Goal: Information Seeking & Learning: Understand process/instructions

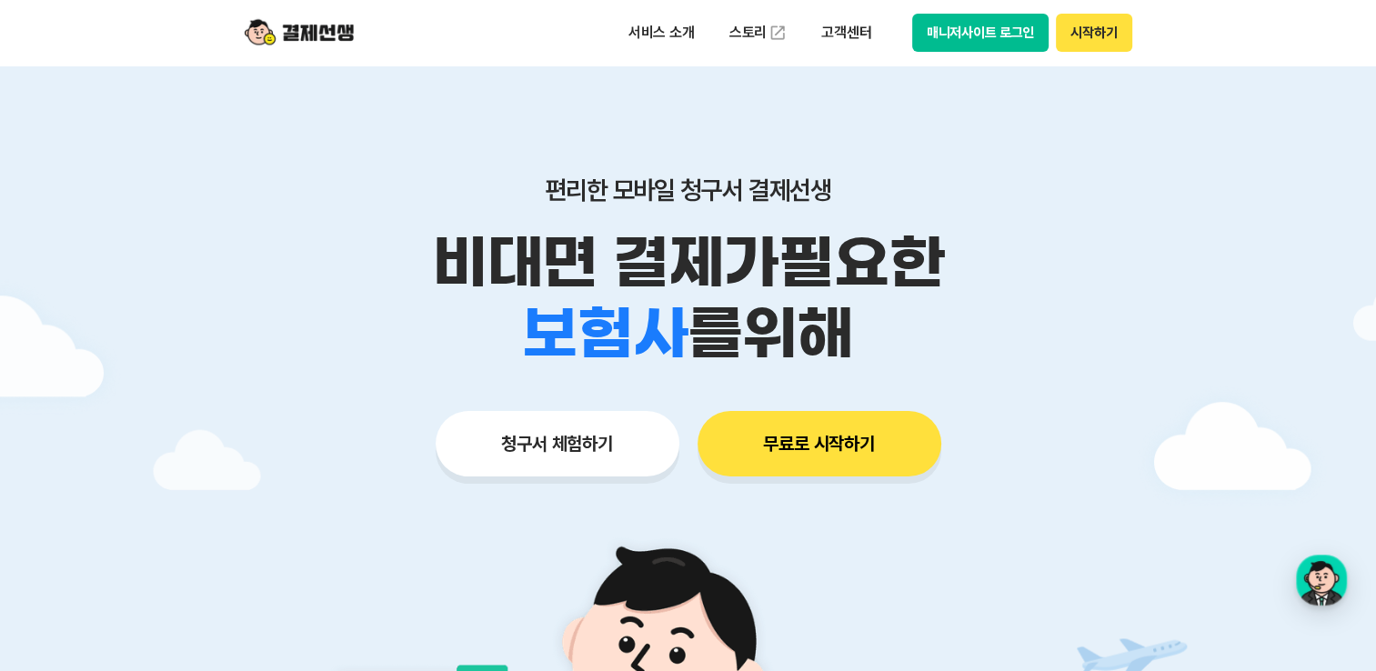
click at [939, 33] on button "매니저사이트 로그인" at bounding box center [980, 33] width 137 height 38
click at [906, 16] on div "서비스 소개 스토리 고객센터 매니저사이트 로그인 시작하기" at bounding box center [874, 33] width 517 height 38
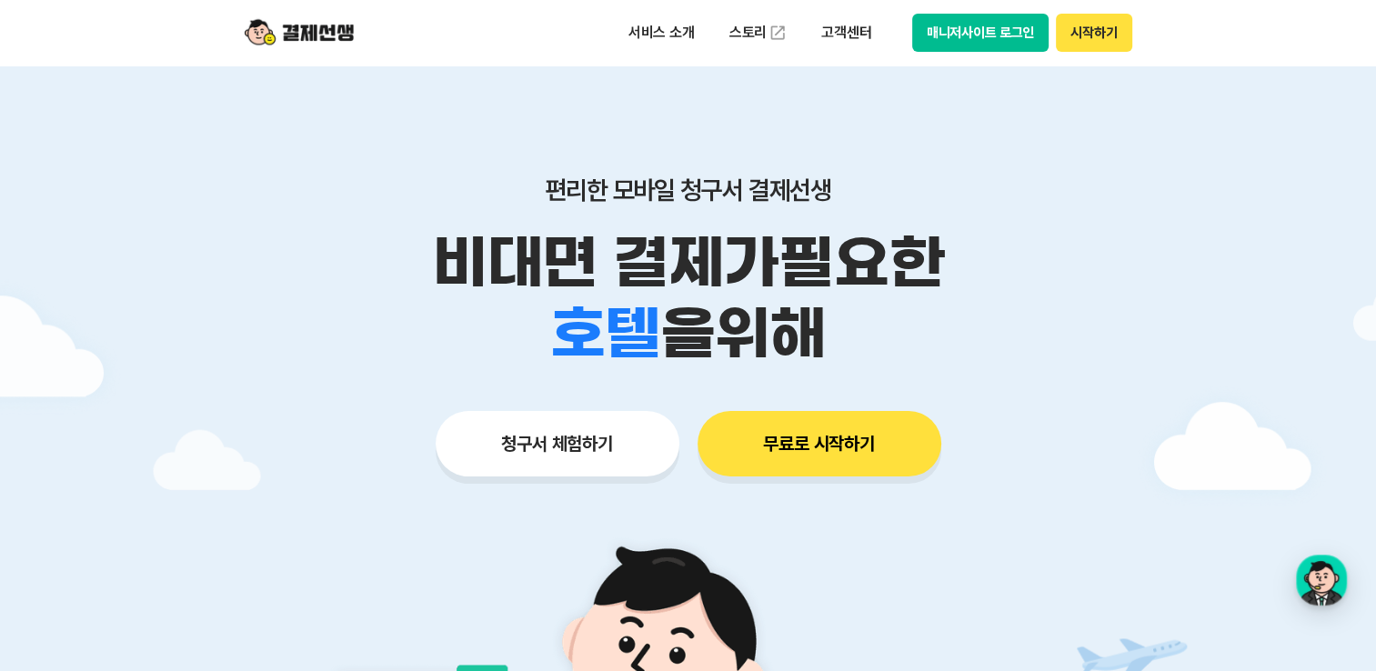
click at [933, 28] on button "매니저사이트 로그인" at bounding box center [980, 33] width 137 height 38
click at [973, 24] on button "매니저사이트 로그인" at bounding box center [980, 33] width 137 height 38
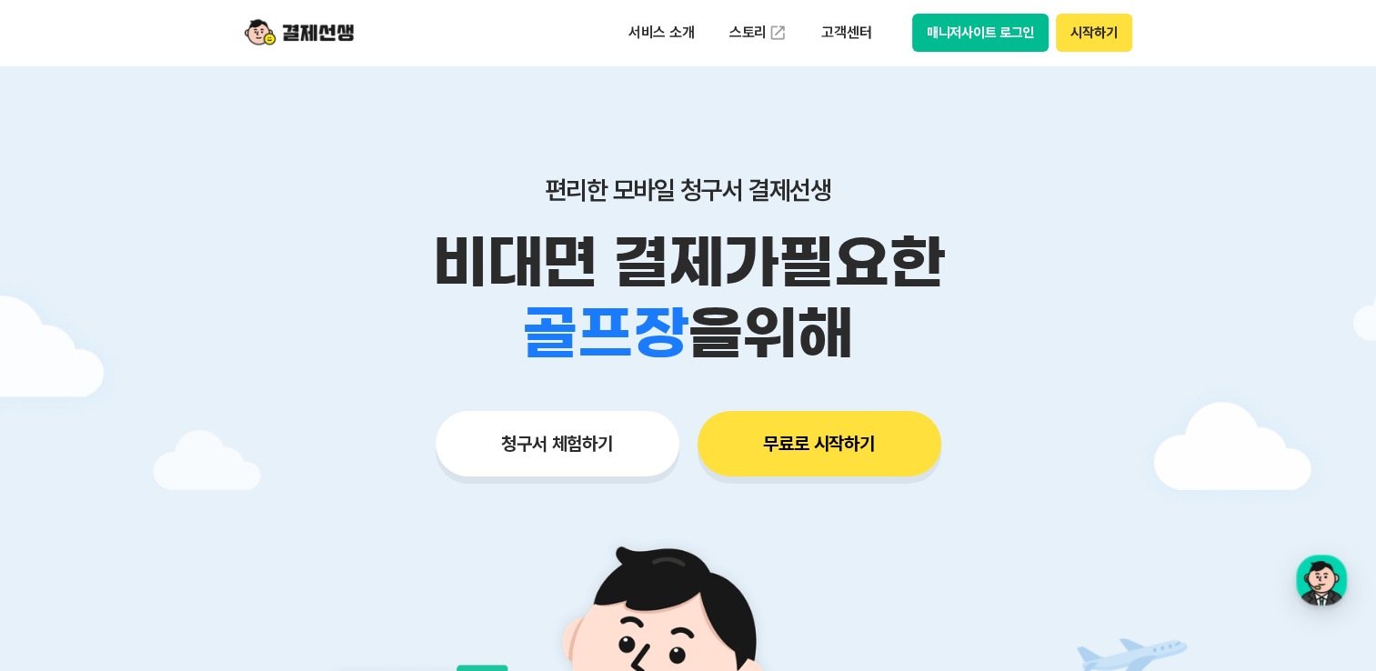
click at [979, 27] on button "매니저사이트 로그인" at bounding box center [980, 33] width 137 height 38
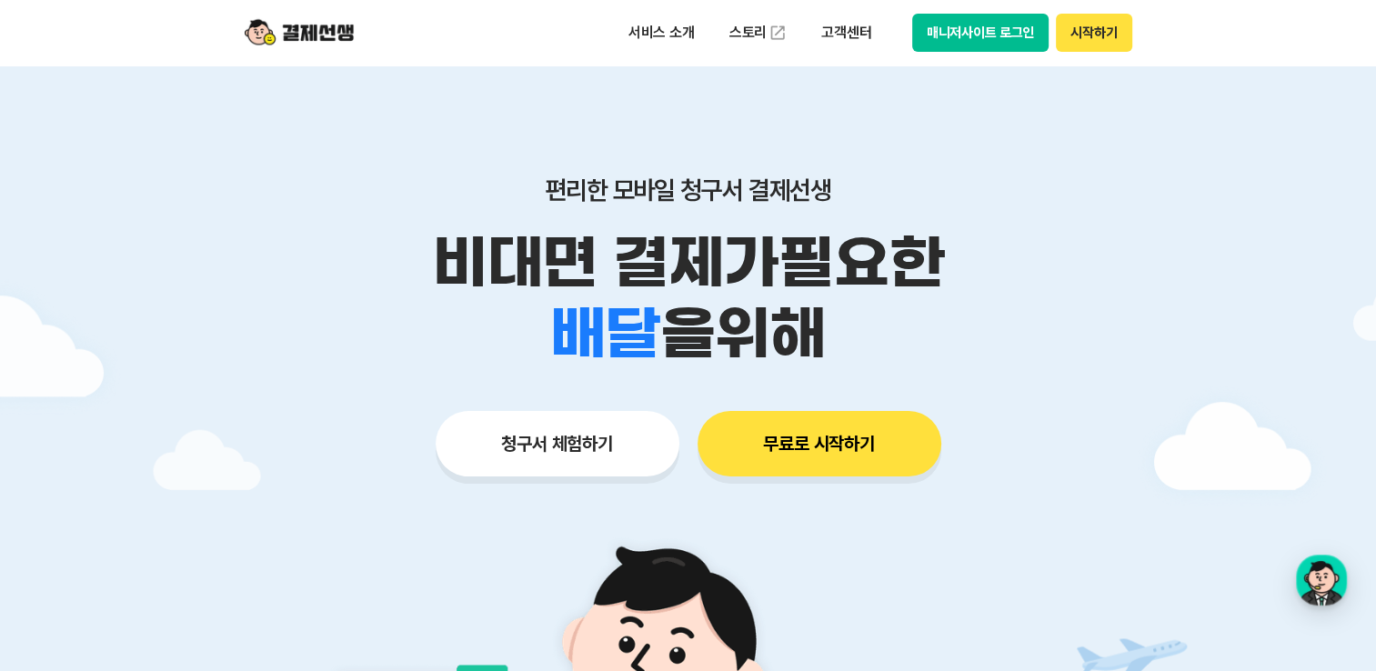
click at [961, 27] on button "매니저사이트 로그인" at bounding box center [980, 33] width 137 height 38
click at [948, 42] on button "매니저사이트 로그인" at bounding box center [980, 33] width 137 height 38
click at [971, 27] on button "매니저사이트 로그인" at bounding box center [980, 33] width 137 height 38
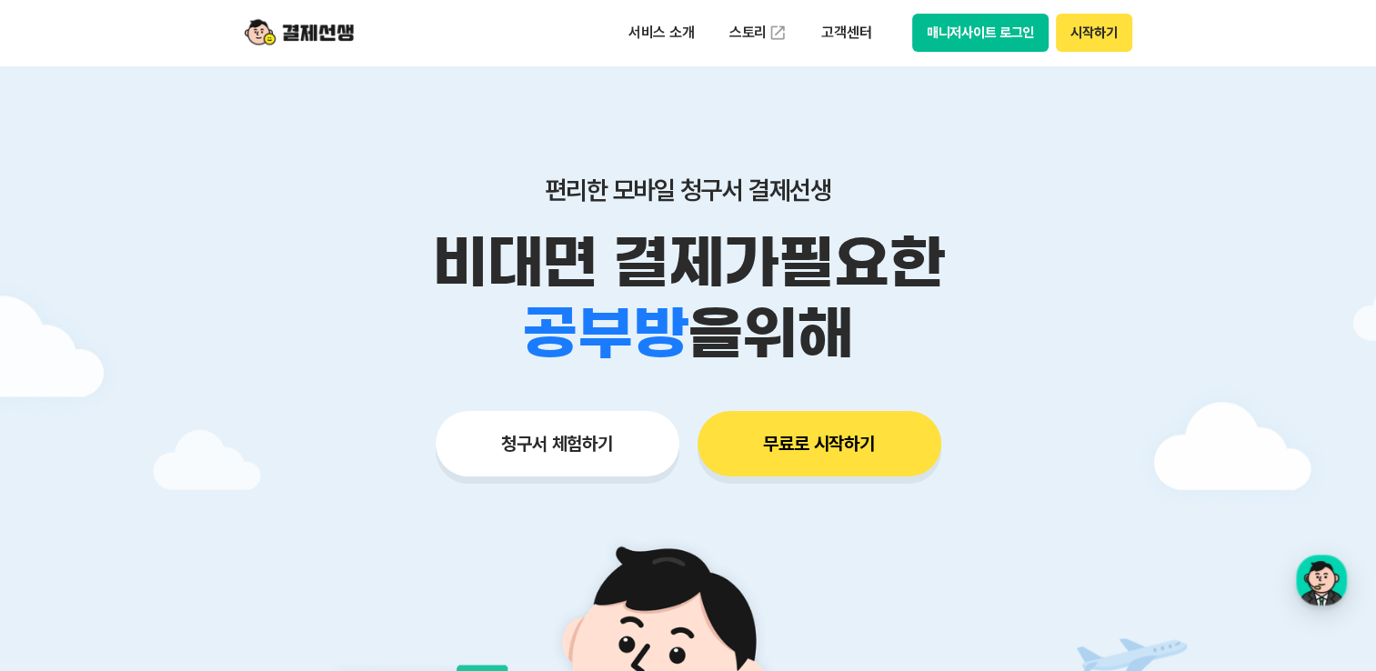
click at [989, 34] on button "매니저사이트 로그인" at bounding box center [980, 33] width 137 height 38
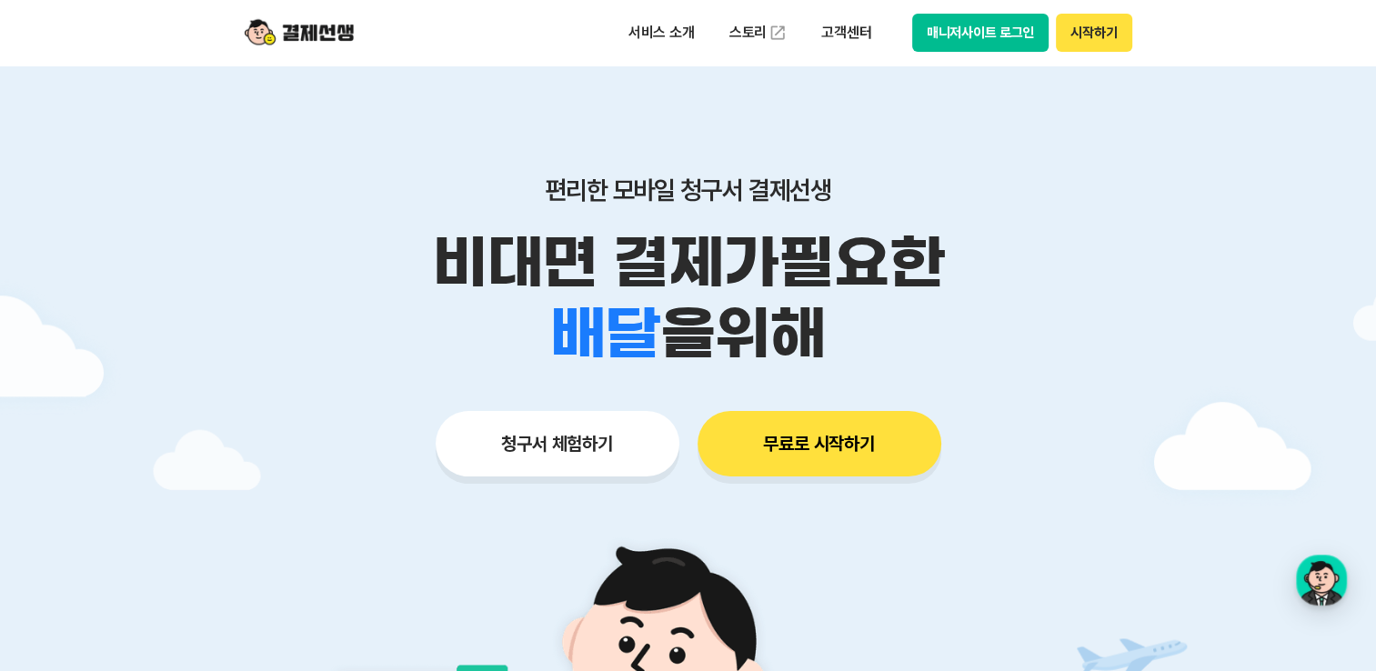
click at [948, 27] on button "매니저사이트 로그인" at bounding box center [980, 33] width 137 height 38
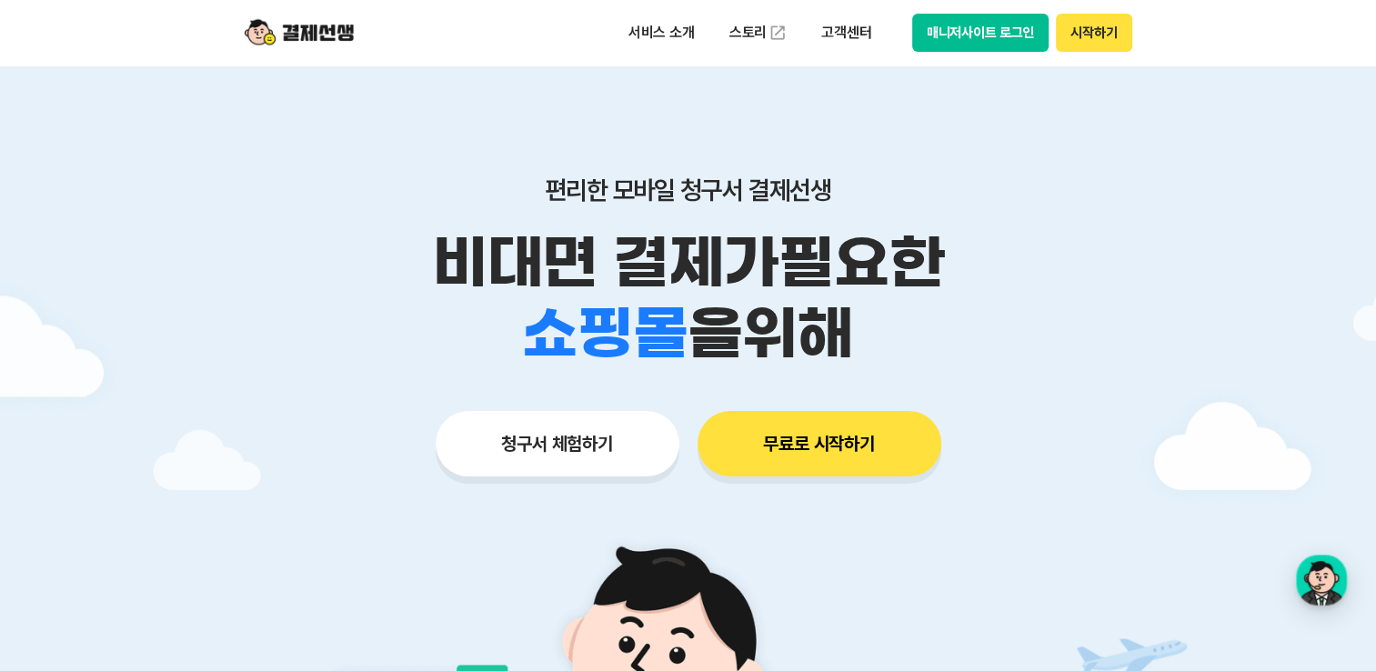
click at [997, 25] on button "매니저사이트 로그인" at bounding box center [980, 33] width 137 height 38
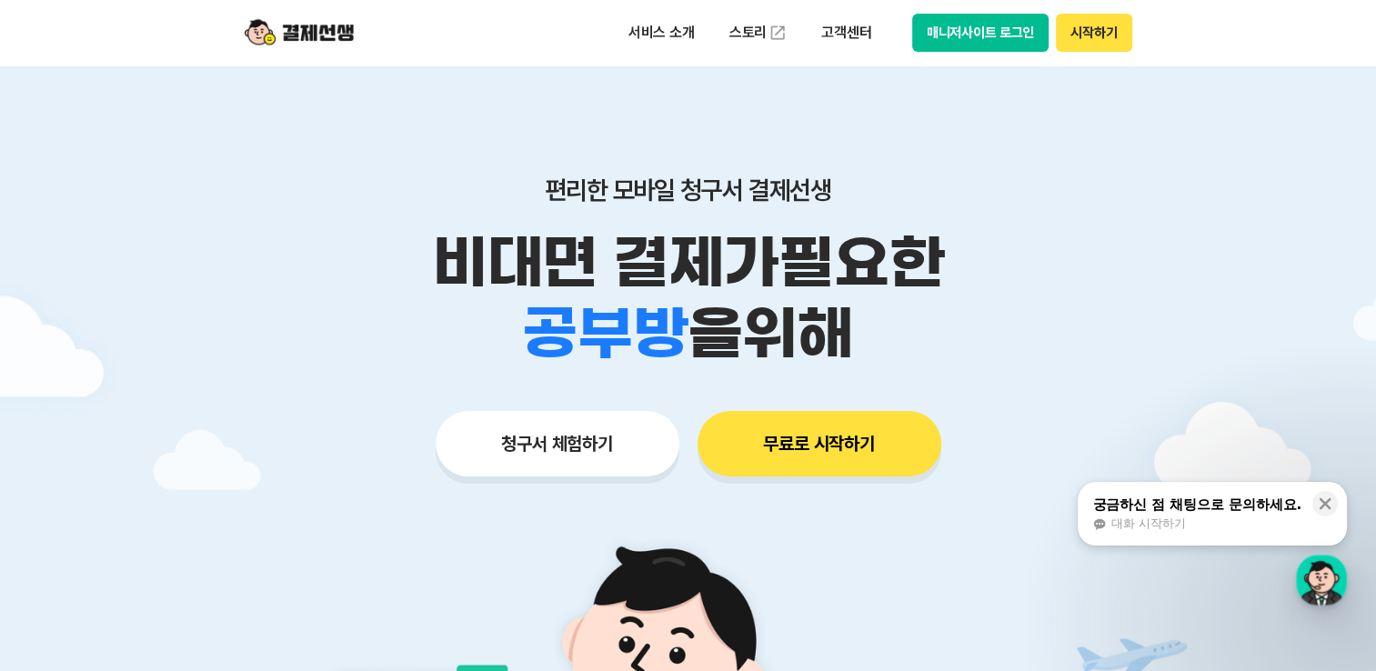
click at [801, 35] on button "매니저사이트 로그인" at bounding box center [980, 33] width 137 height 38
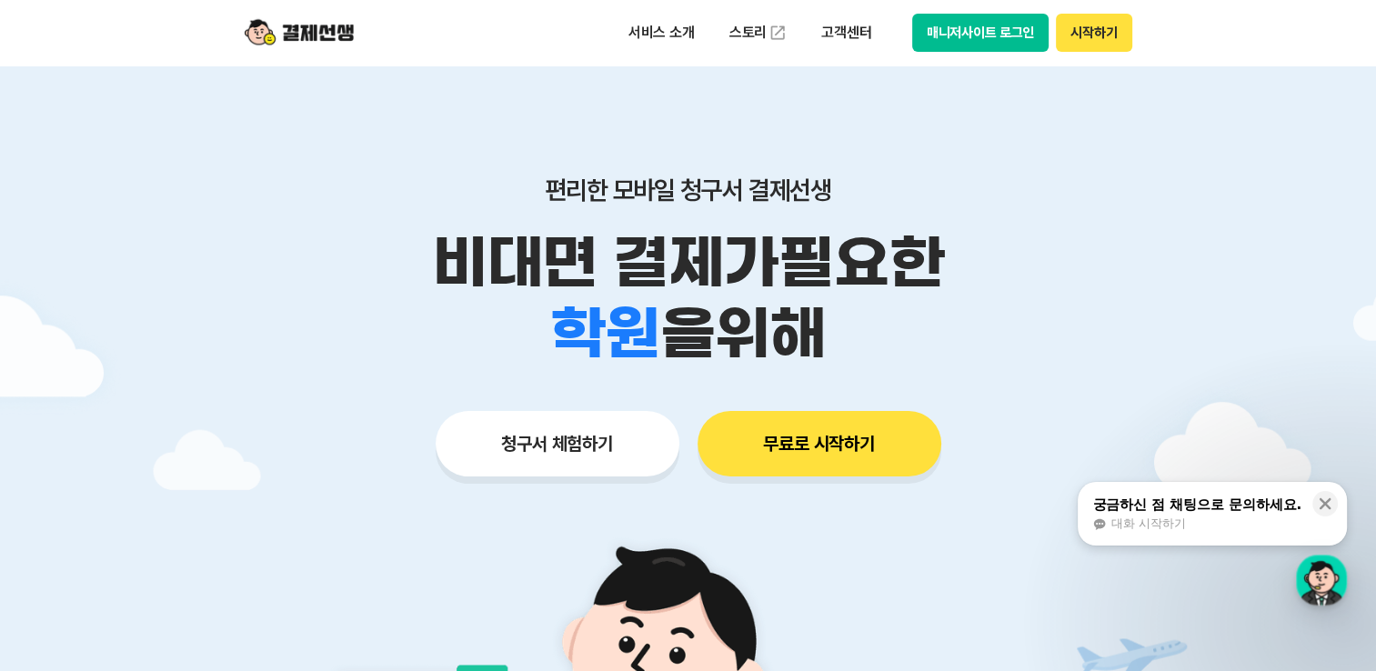
click at [801, 31] on button "매니저사이트 로그인" at bounding box center [980, 33] width 137 height 38
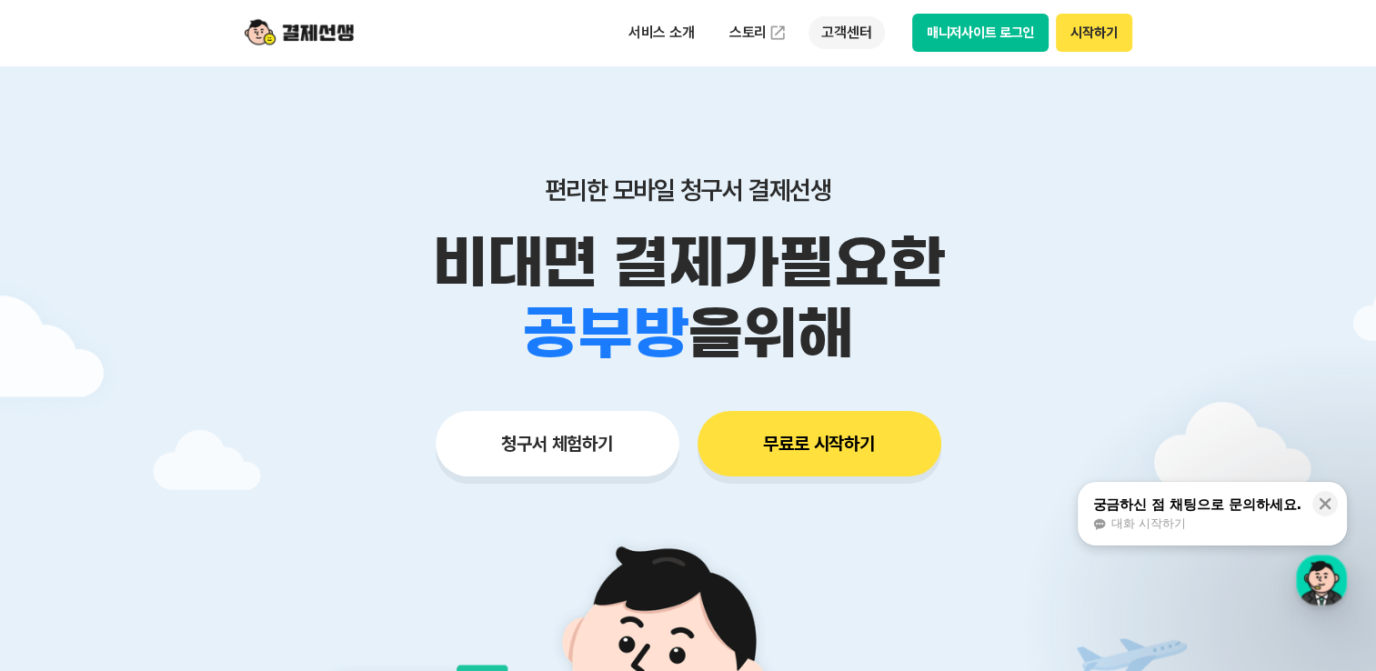
click at [801, 35] on p "고객센터" at bounding box center [846, 32] width 75 height 33
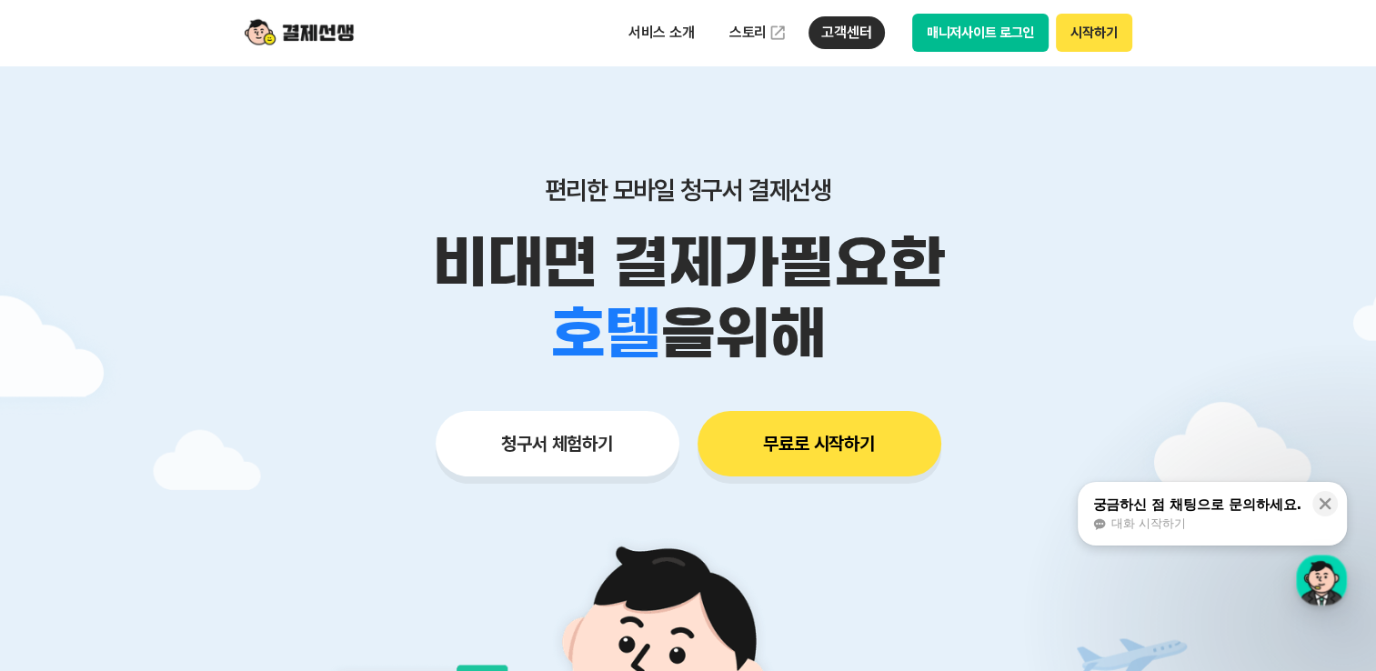
click at [801, 35] on button "매니저사이트 로그인" at bounding box center [980, 33] width 137 height 38
click at [801, 42] on button "시작하기" at bounding box center [1093, 33] width 75 height 38
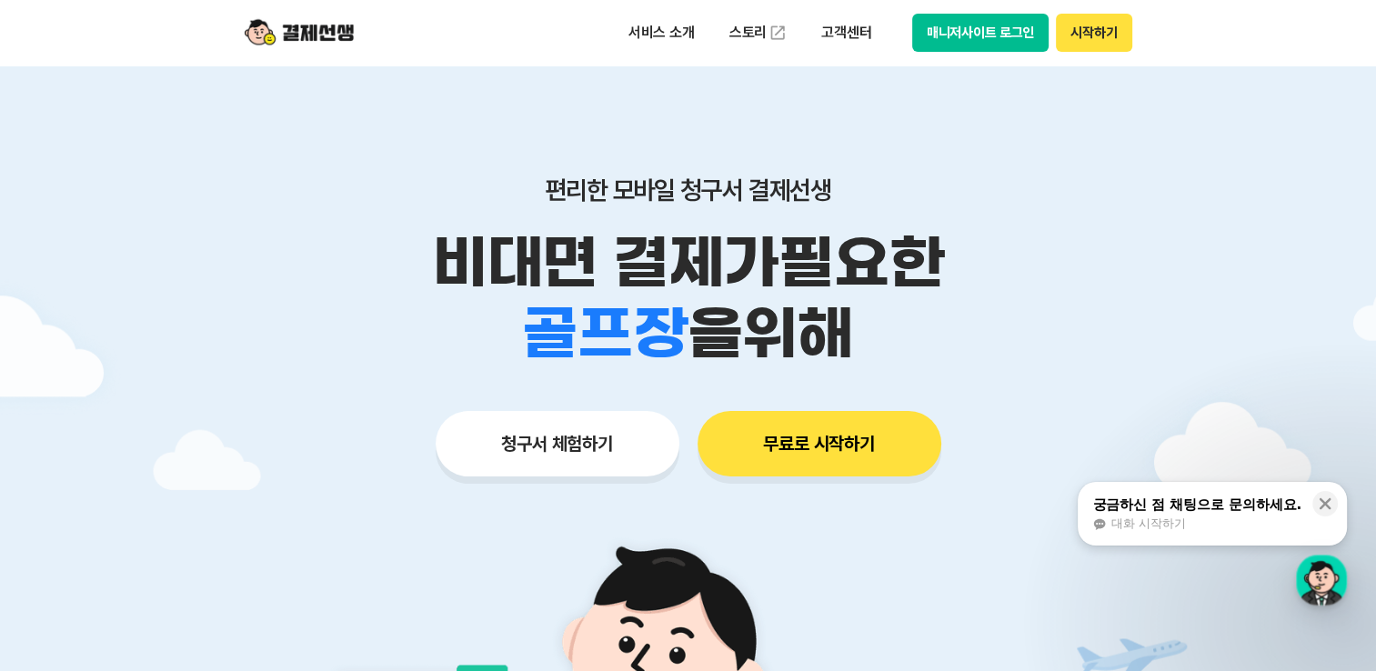
click at [801, 30] on button "매니저사이트 로그인" at bounding box center [980, 33] width 137 height 38
click at [298, 27] on img at bounding box center [299, 32] width 109 height 35
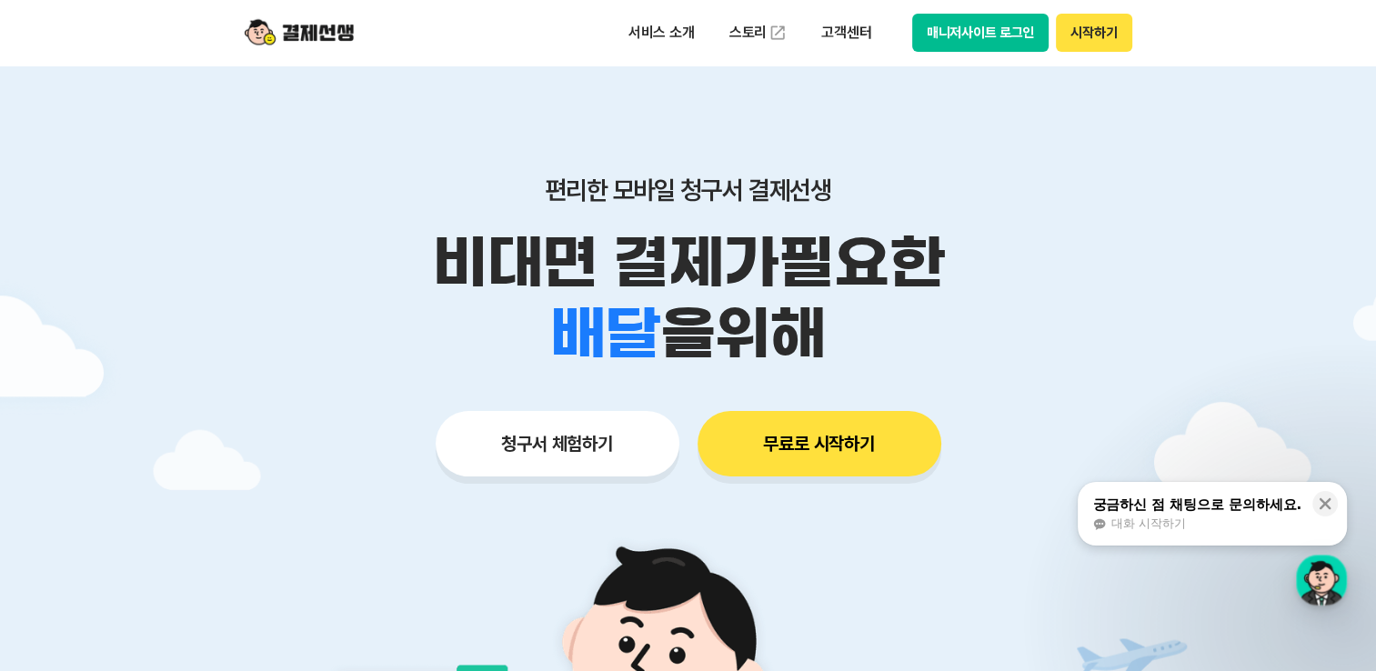
click at [801, 31] on button "매니저사이트 로그인" at bounding box center [980, 33] width 137 height 38
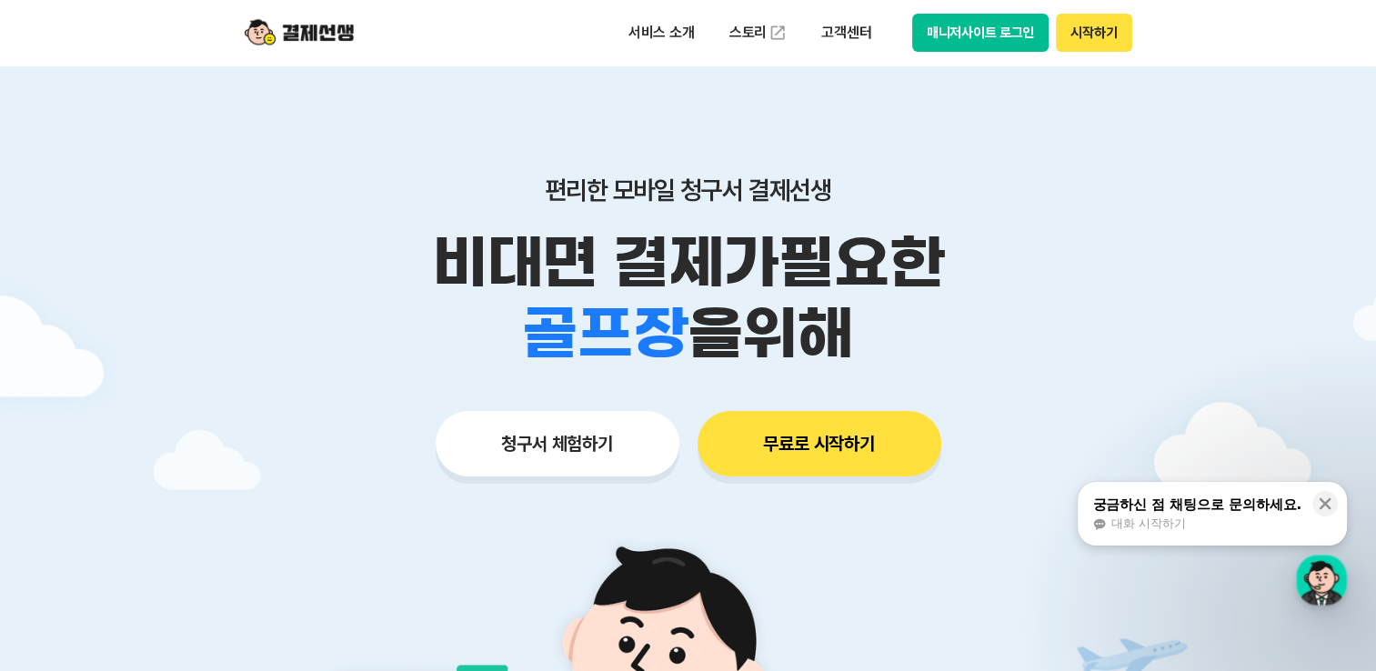
click at [801, 512] on div "궁금하신 점 채팅으로 문의하세요." at bounding box center [1196, 505] width 209 height 18
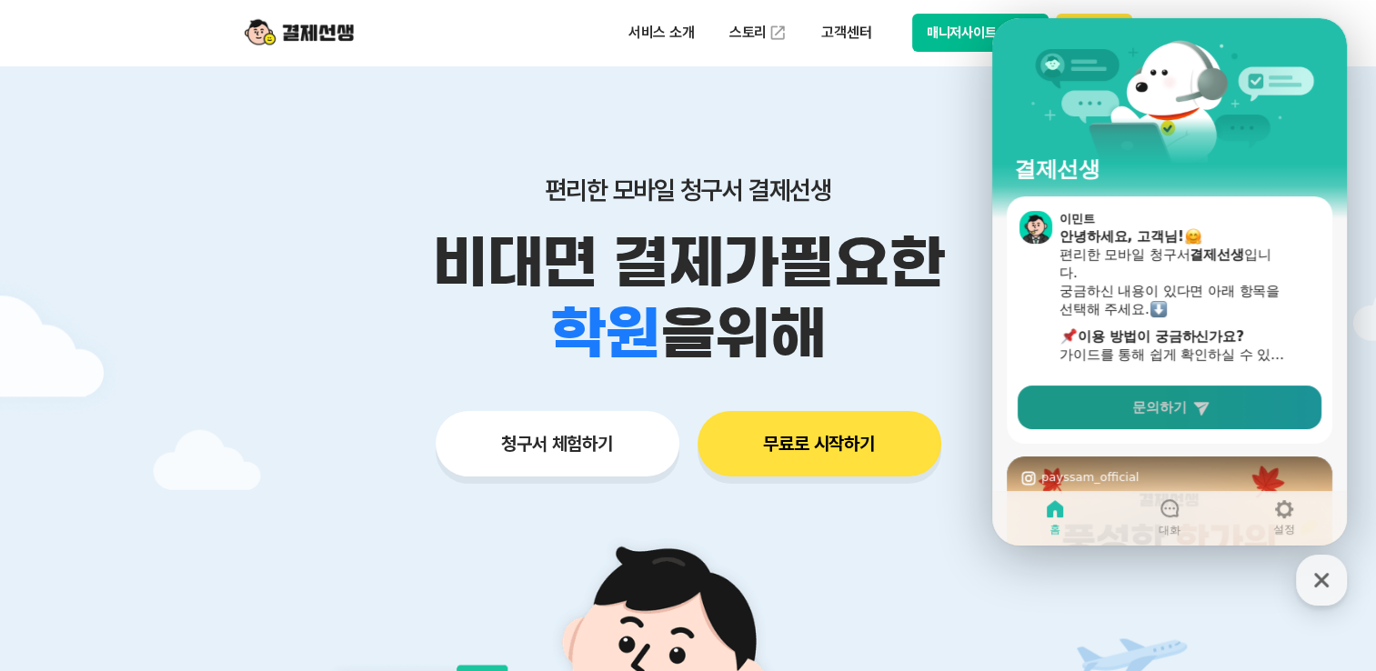
click at [801, 411] on span "문의하기" at bounding box center [1159, 407] width 55 height 18
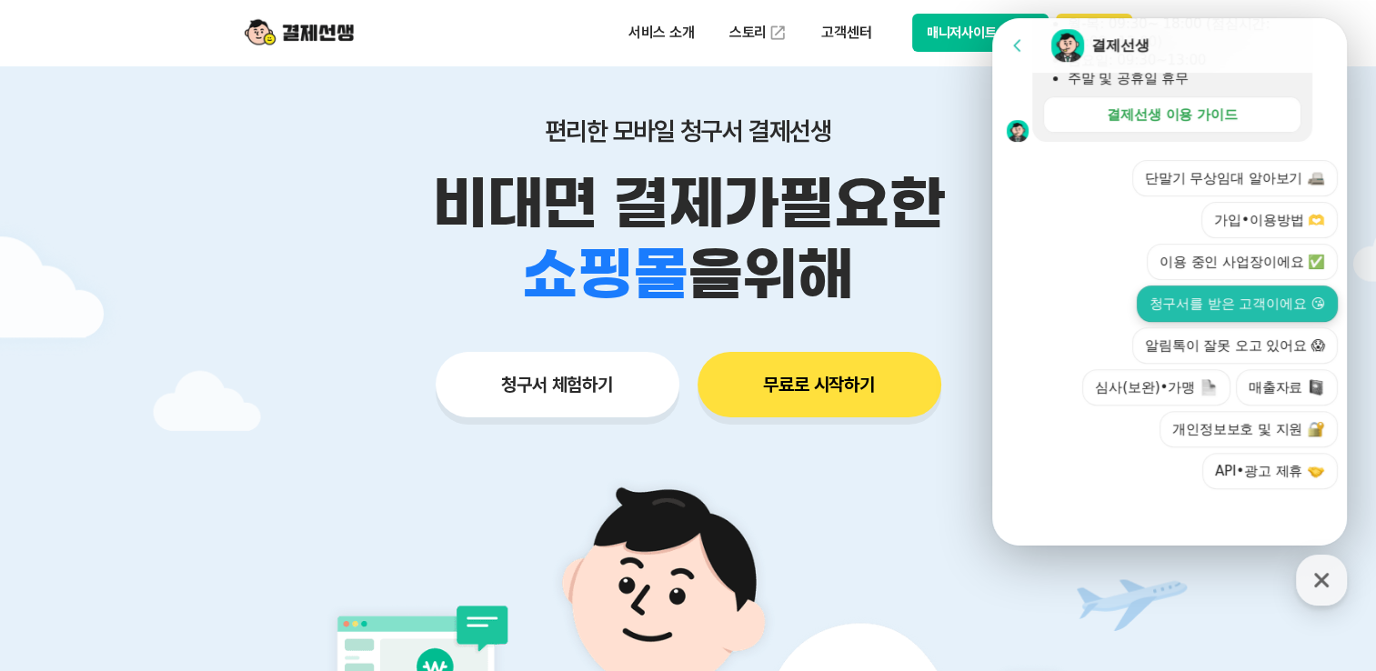
scroll to position [91, 0]
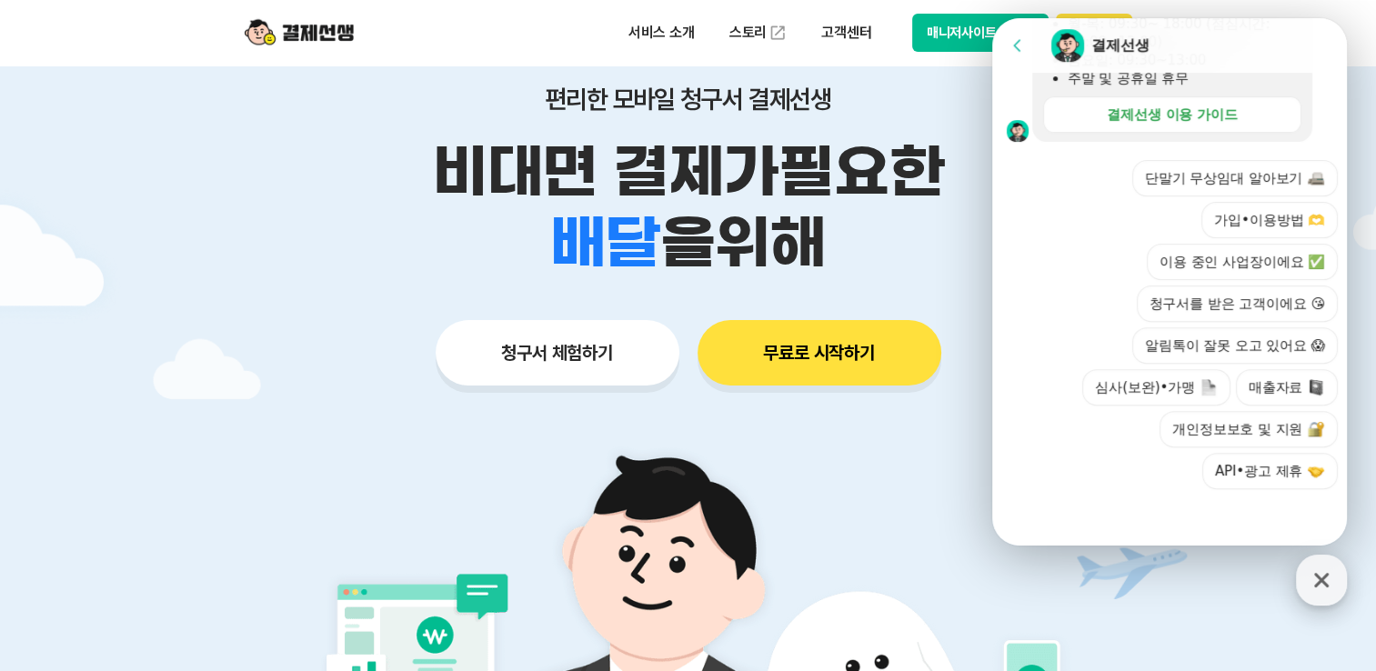
click at [801, 578] on icon "button" at bounding box center [1321, 580] width 15 height 15
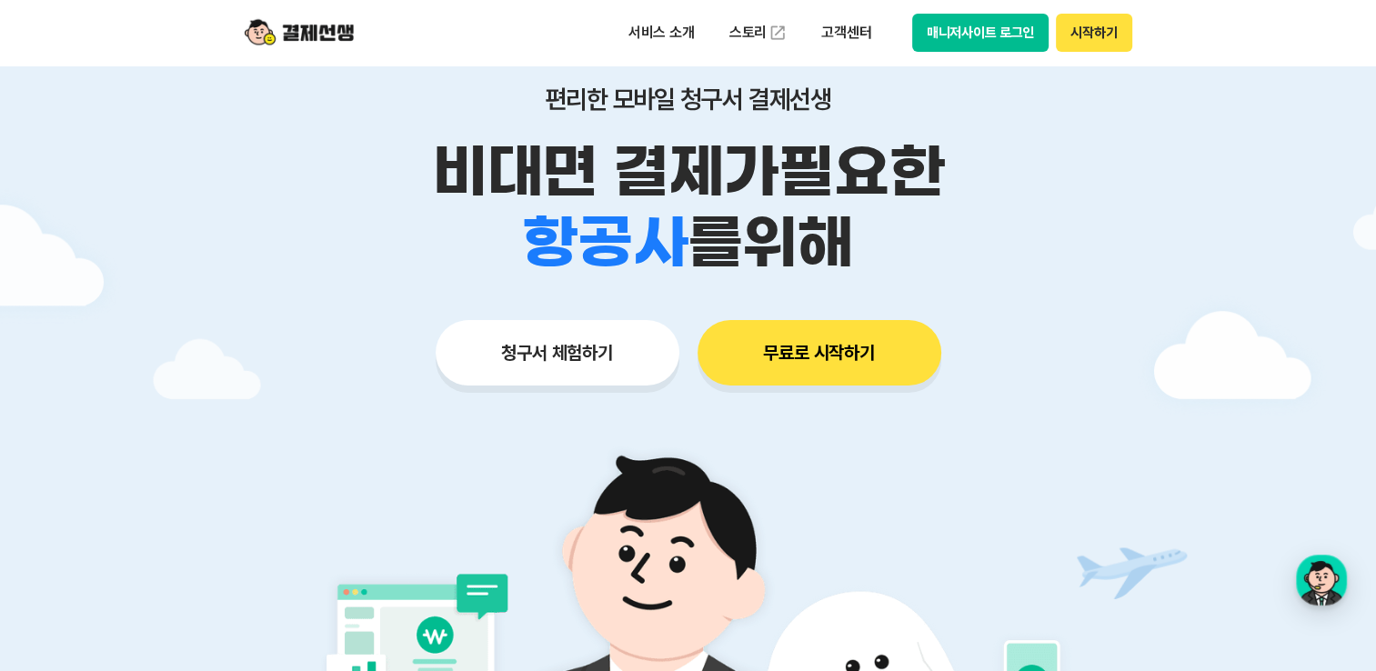
click at [801, 34] on button "매니저사이트 로그인" at bounding box center [980, 33] width 137 height 38
click at [801, 35] on button "매니저사이트 로그인" at bounding box center [980, 33] width 137 height 38
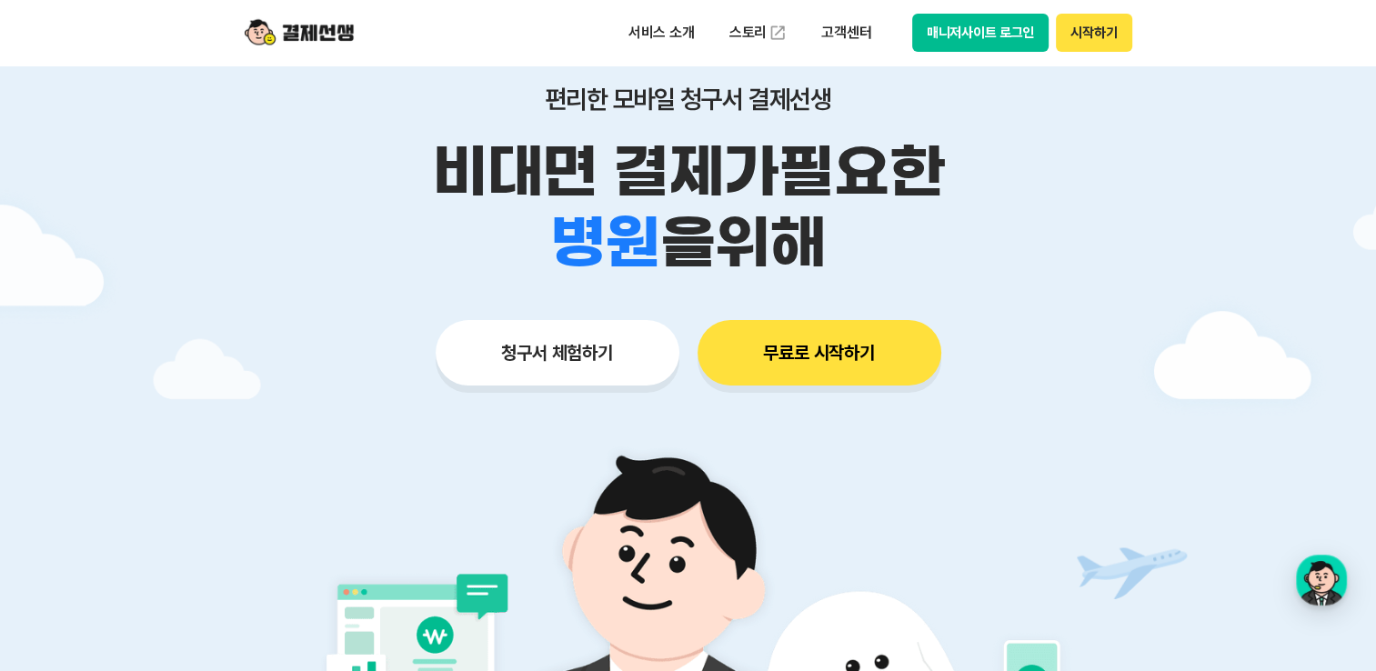
click at [801, 35] on button "매니저사이트 로그인" at bounding box center [980, 33] width 137 height 38
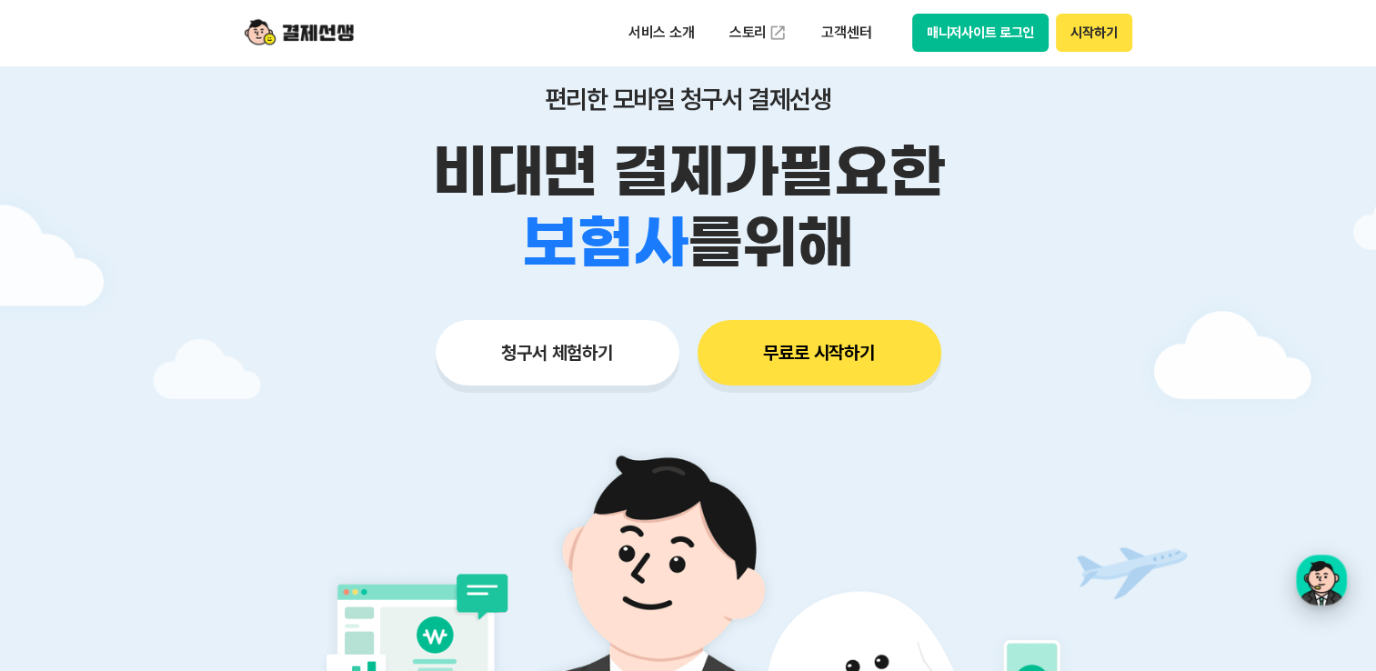
click at [801, 562] on div "button" at bounding box center [1321, 580] width 51 height 51
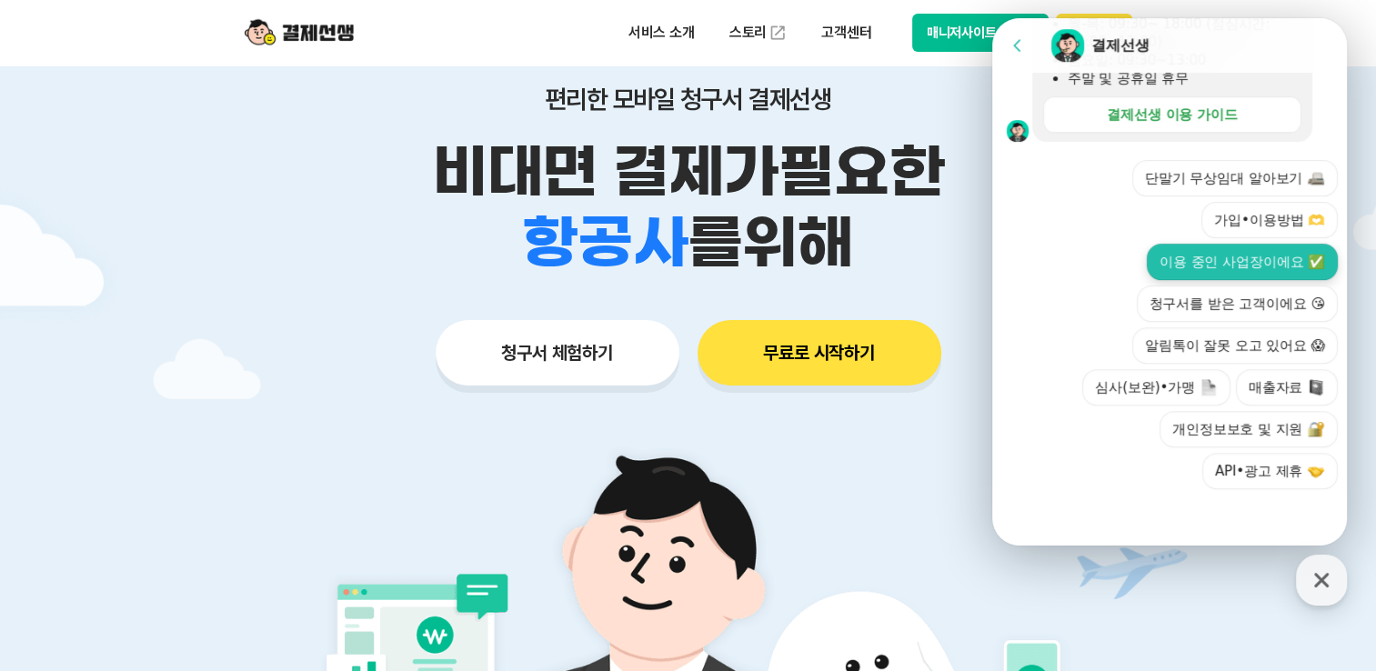
click at [801, 257] on button "이용 중인 사업장이에요 ✅" at bounding box center [1242, 262] width 191 height 36
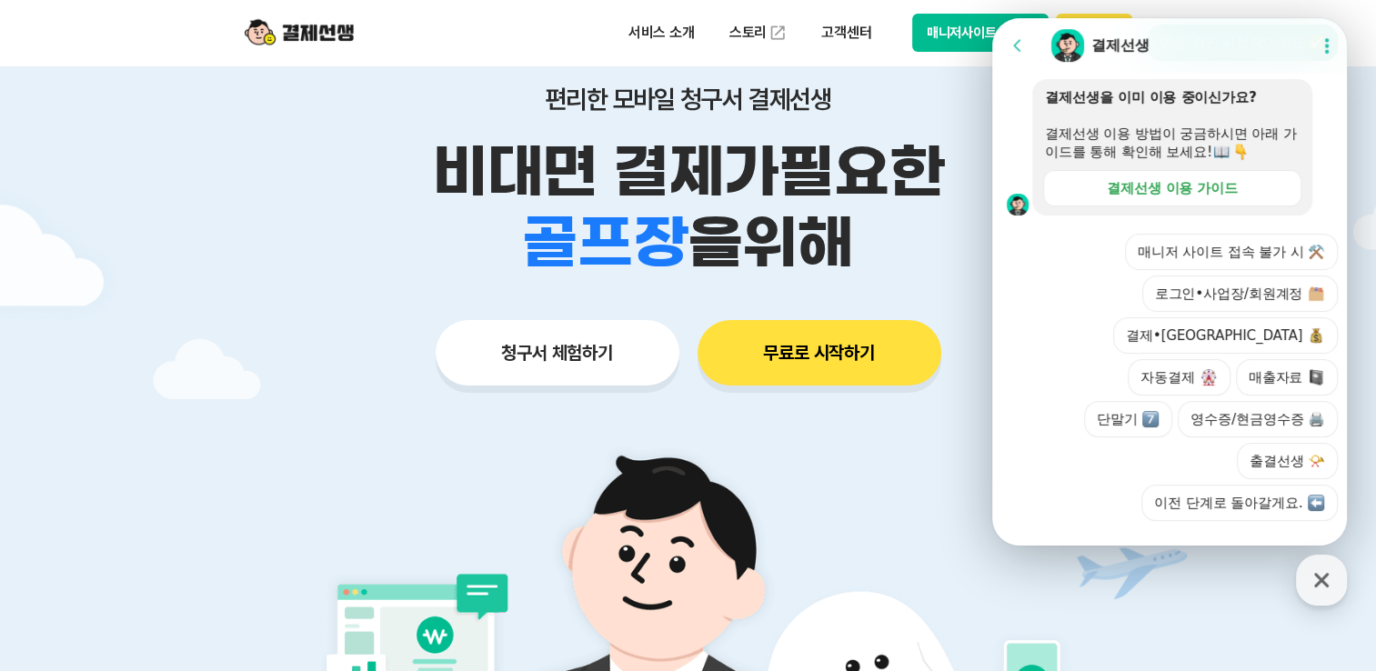
scroll to position [757, 0]
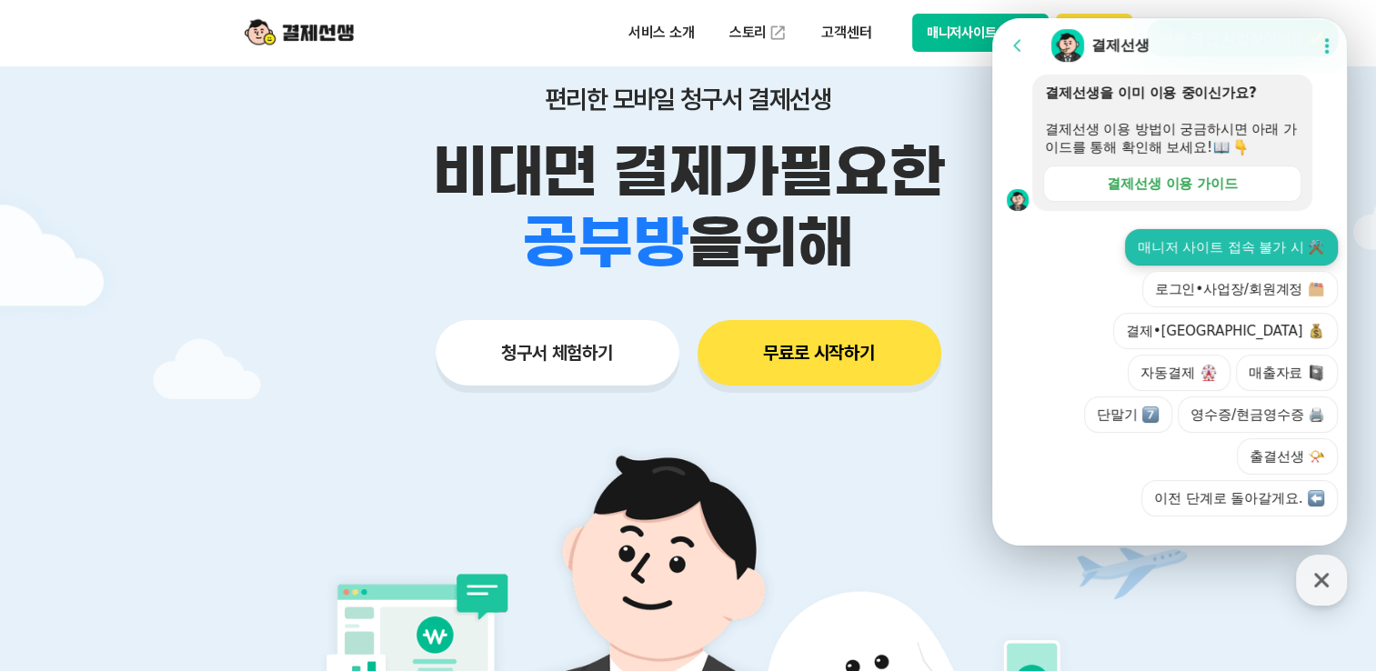
click at [801, 266] on button "매니저 사이트 접속 불가 시 ⚒️" at bounding box center [1231, 247] width 213 height 36
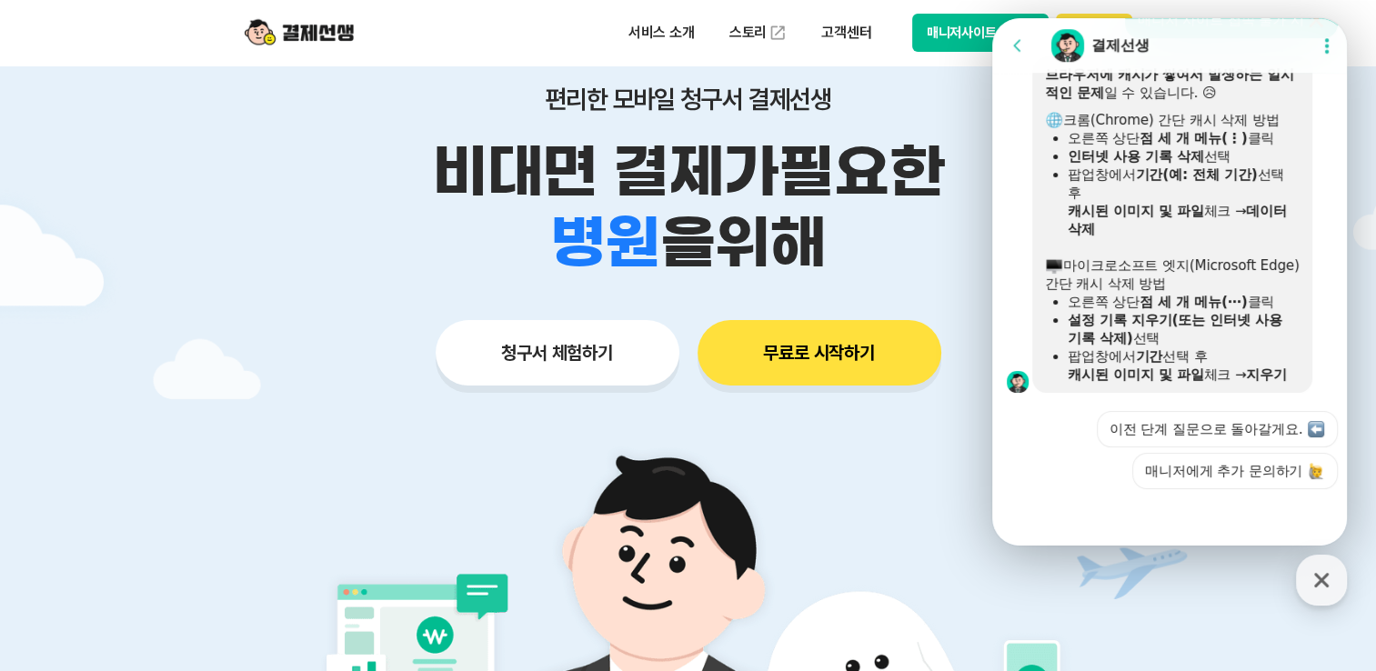
scroll to position [1019, 0]
